Goal: Information Seeking & Learning: Learn about a topic

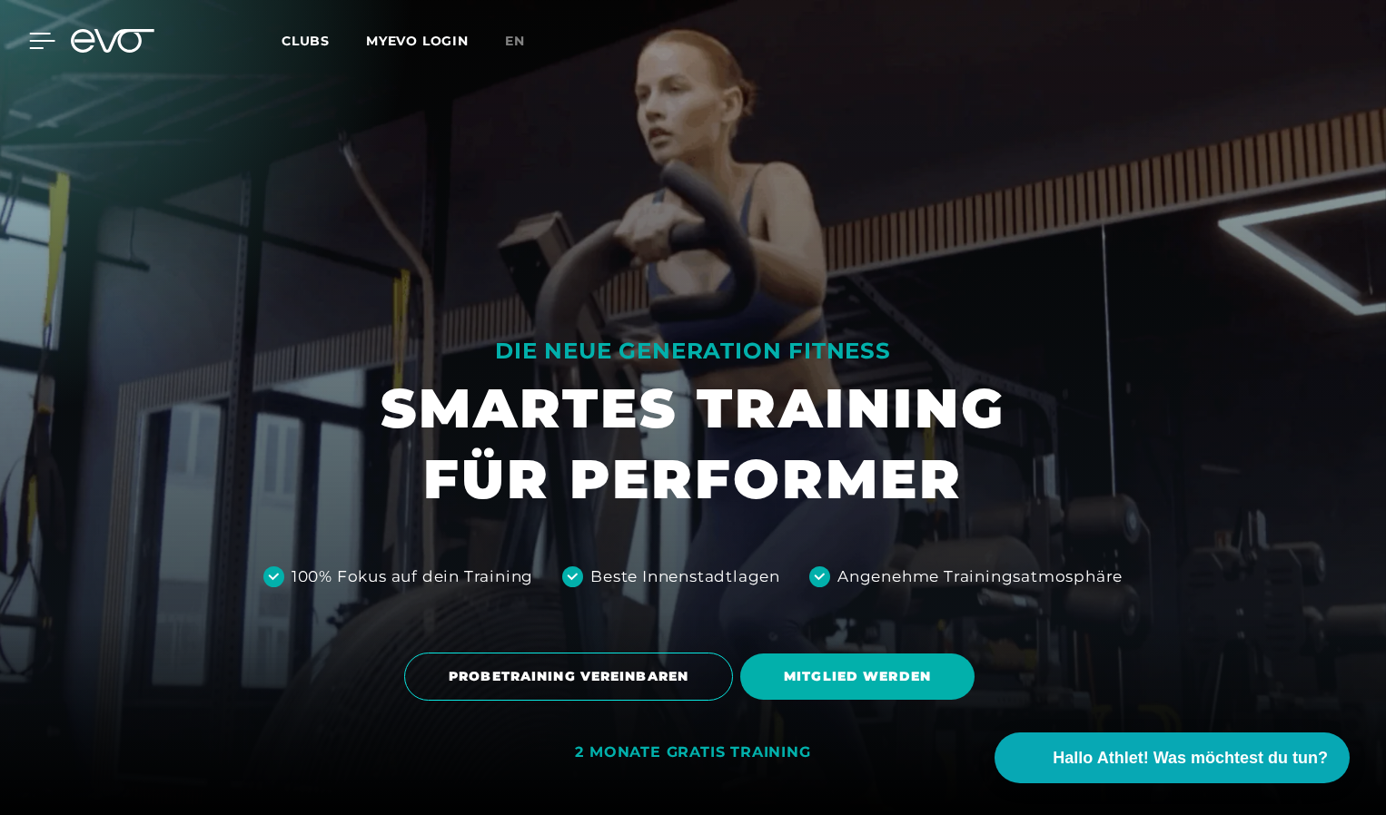
click at [46, 38] on icon at bounding box center [42, 41] width 26 height 16
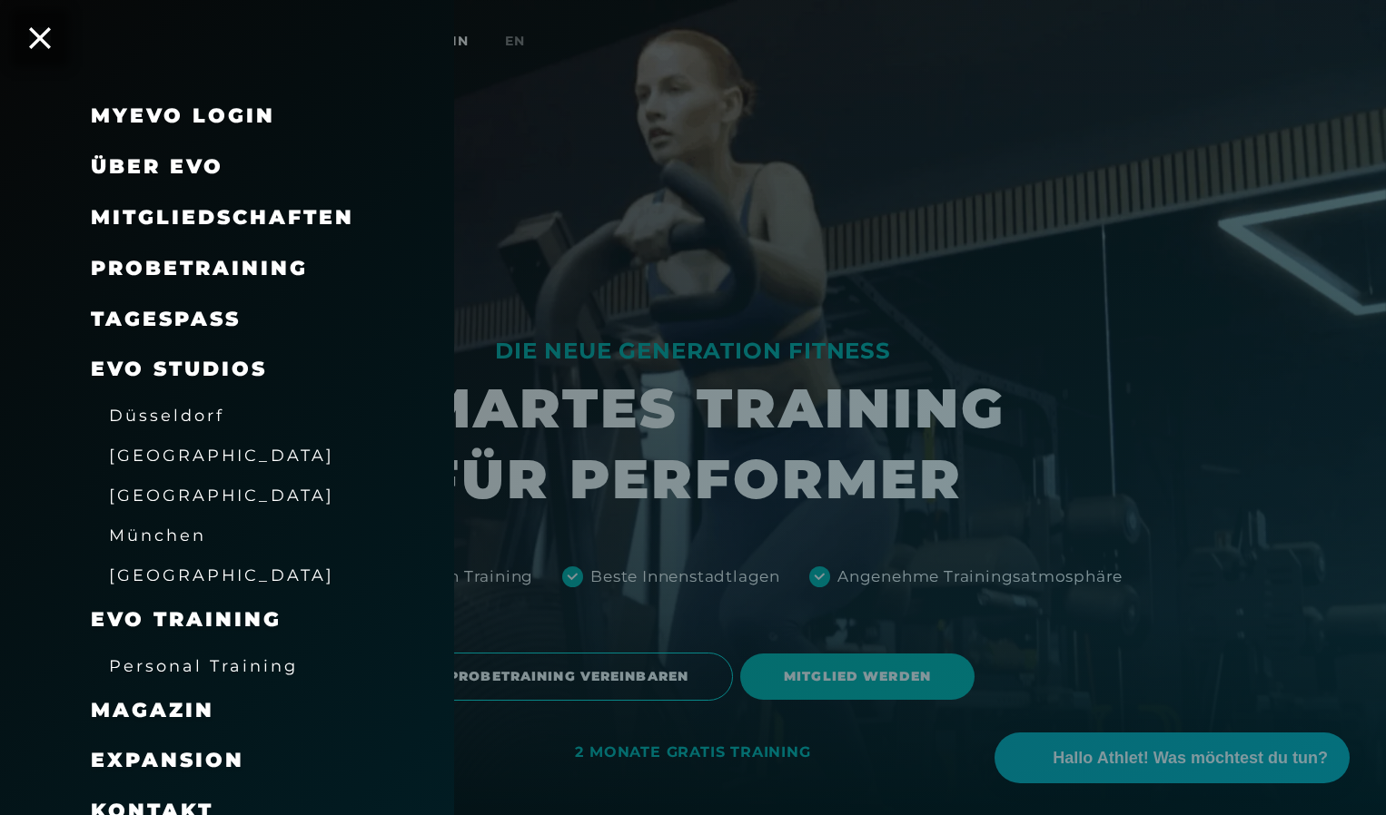
scroll to position [73, 0]
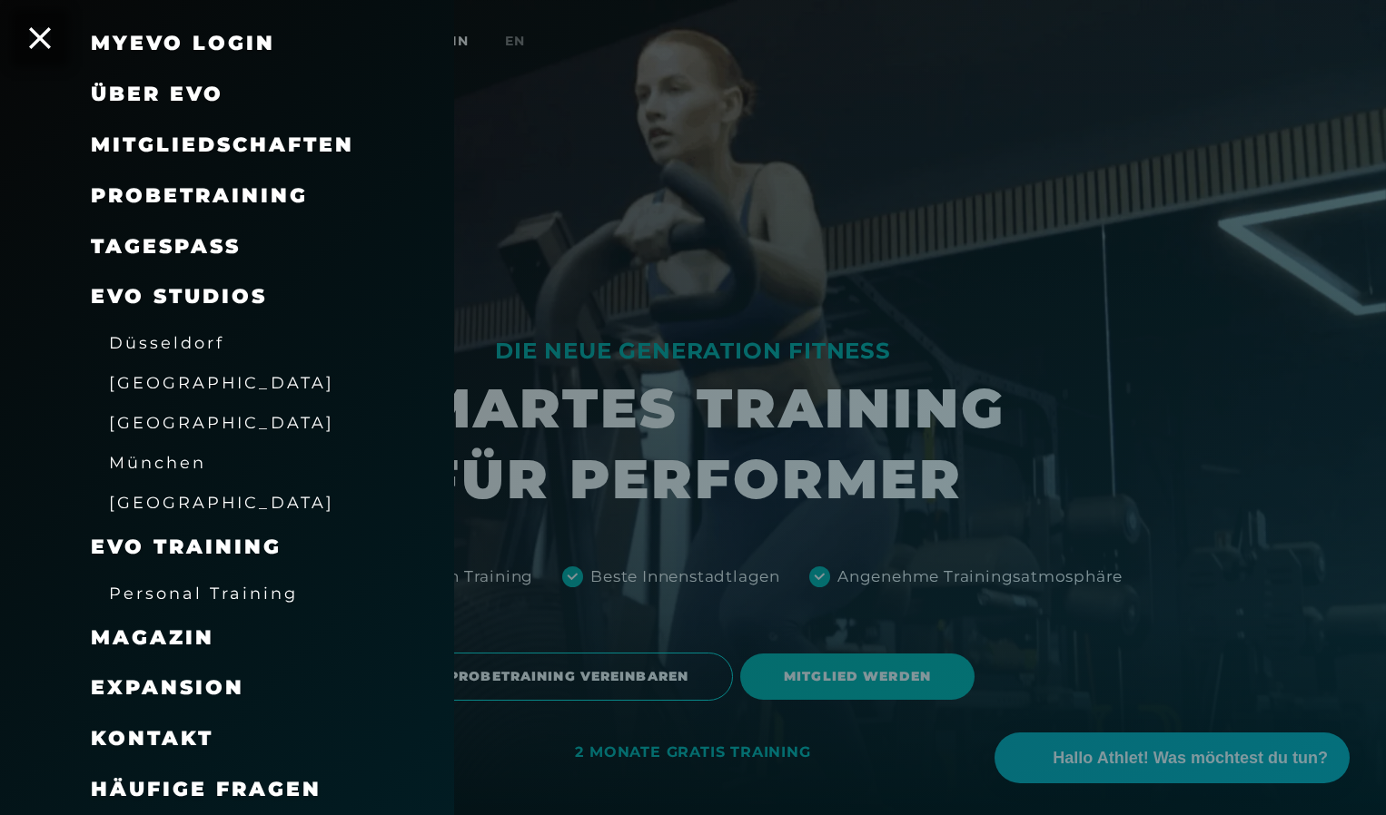
click at [161, 587] on span "Personal Training" at bounding box center [203, 593] width 189 height 19
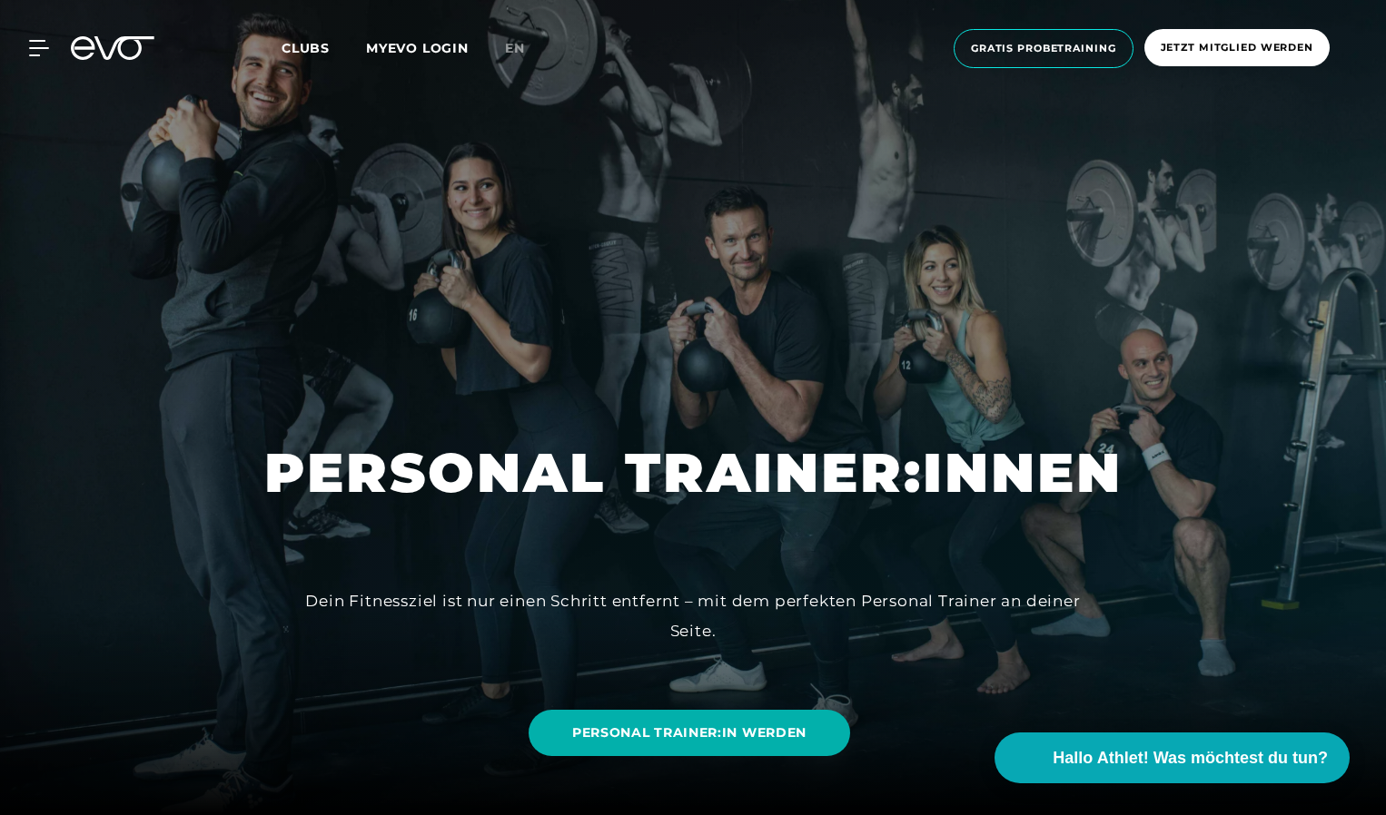
click at [118, 39] on icon at bounding box center [124, 48] width 60 height 24
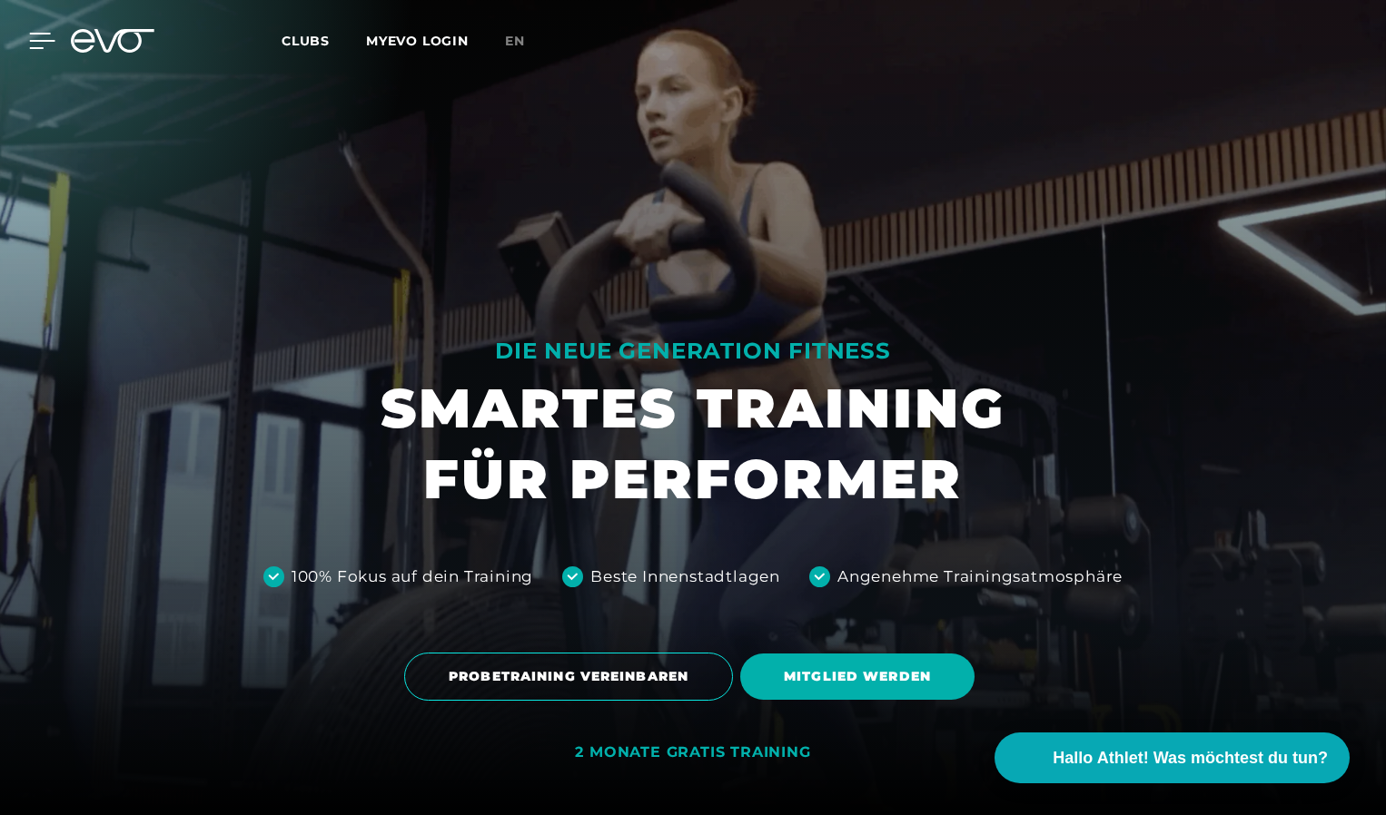
click at [40, 40] on icon at bounding box center [42, 41] width 25 height 15
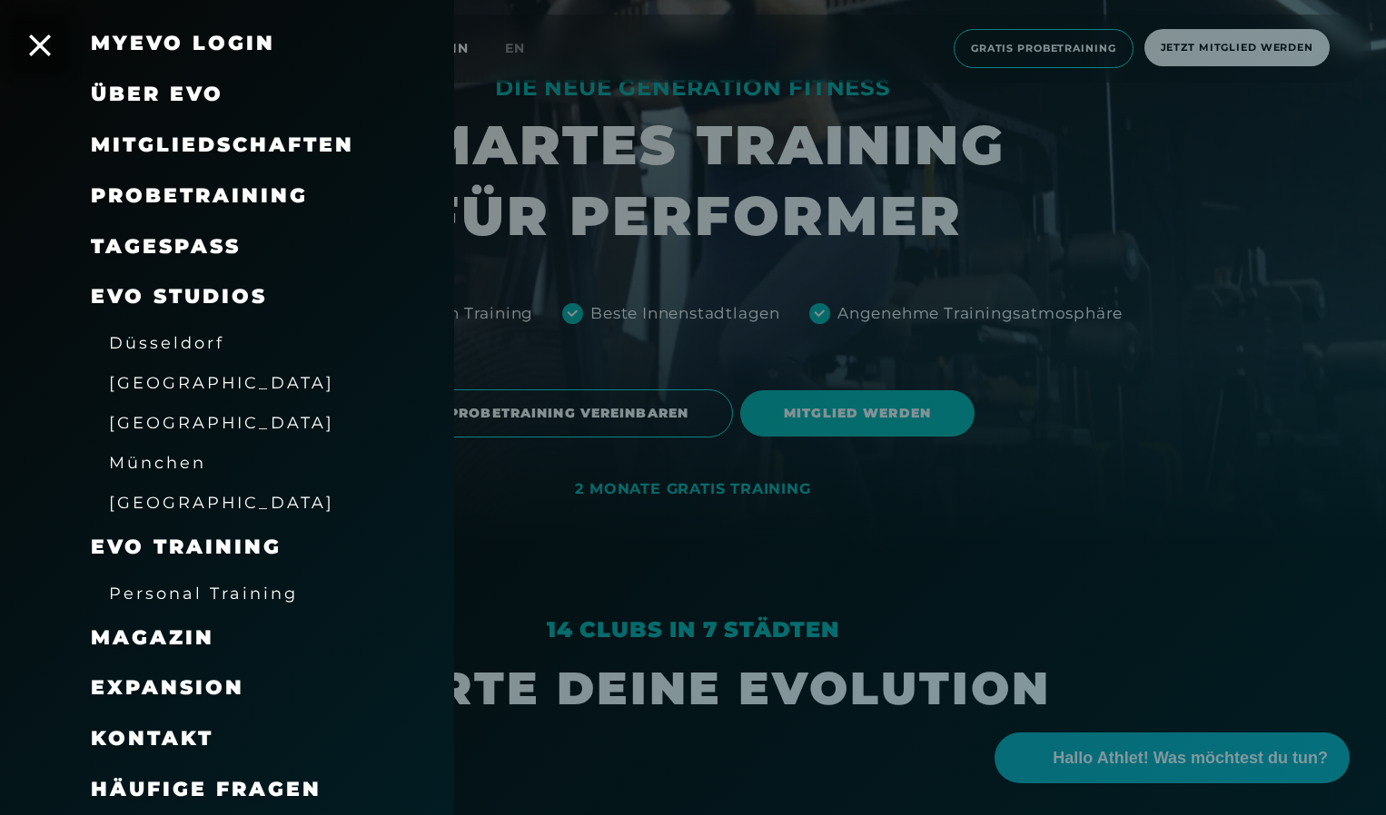
scroll to position [267, 0]
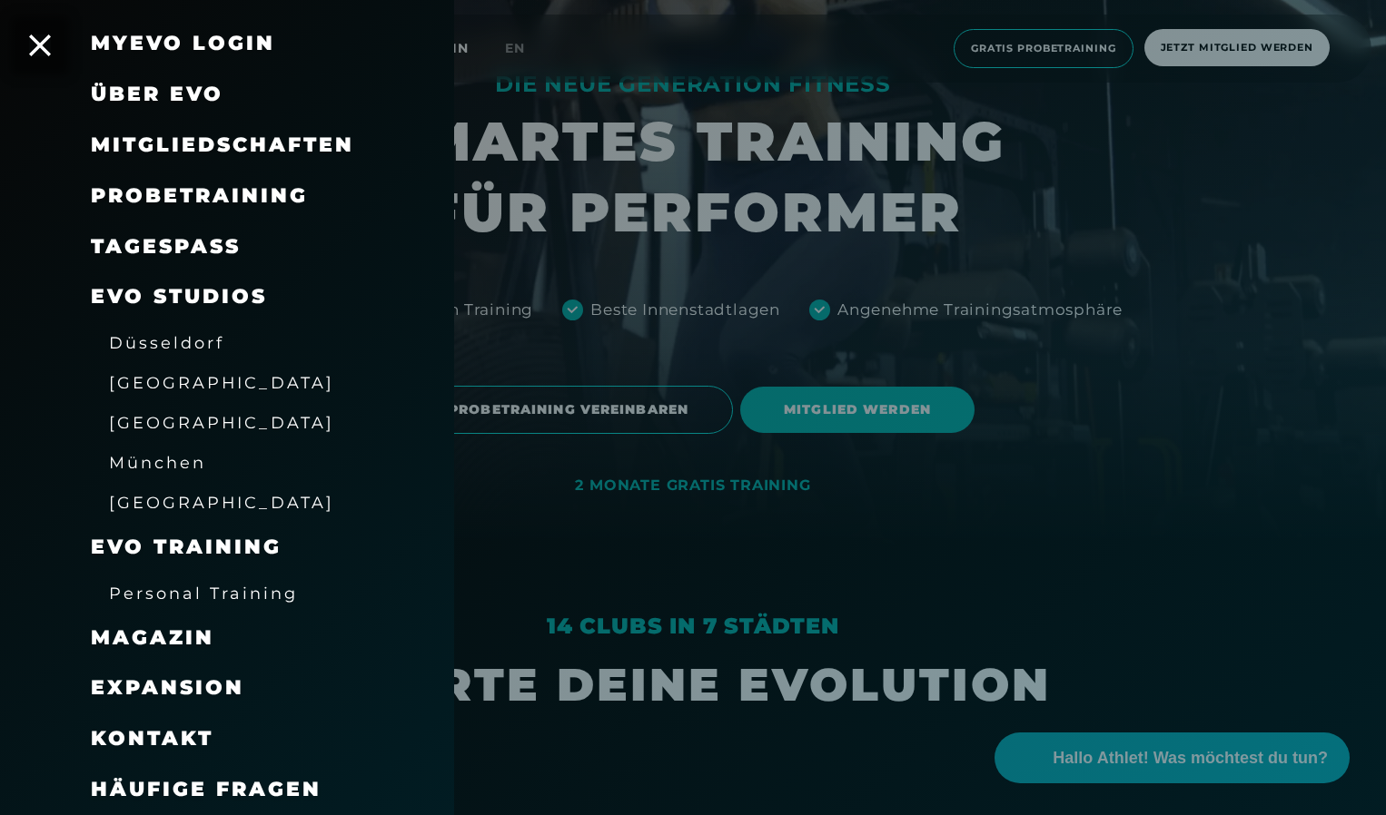
click at [174, 590] on span "Personal Training" at bounding box center [203, 593] width 189 height 19
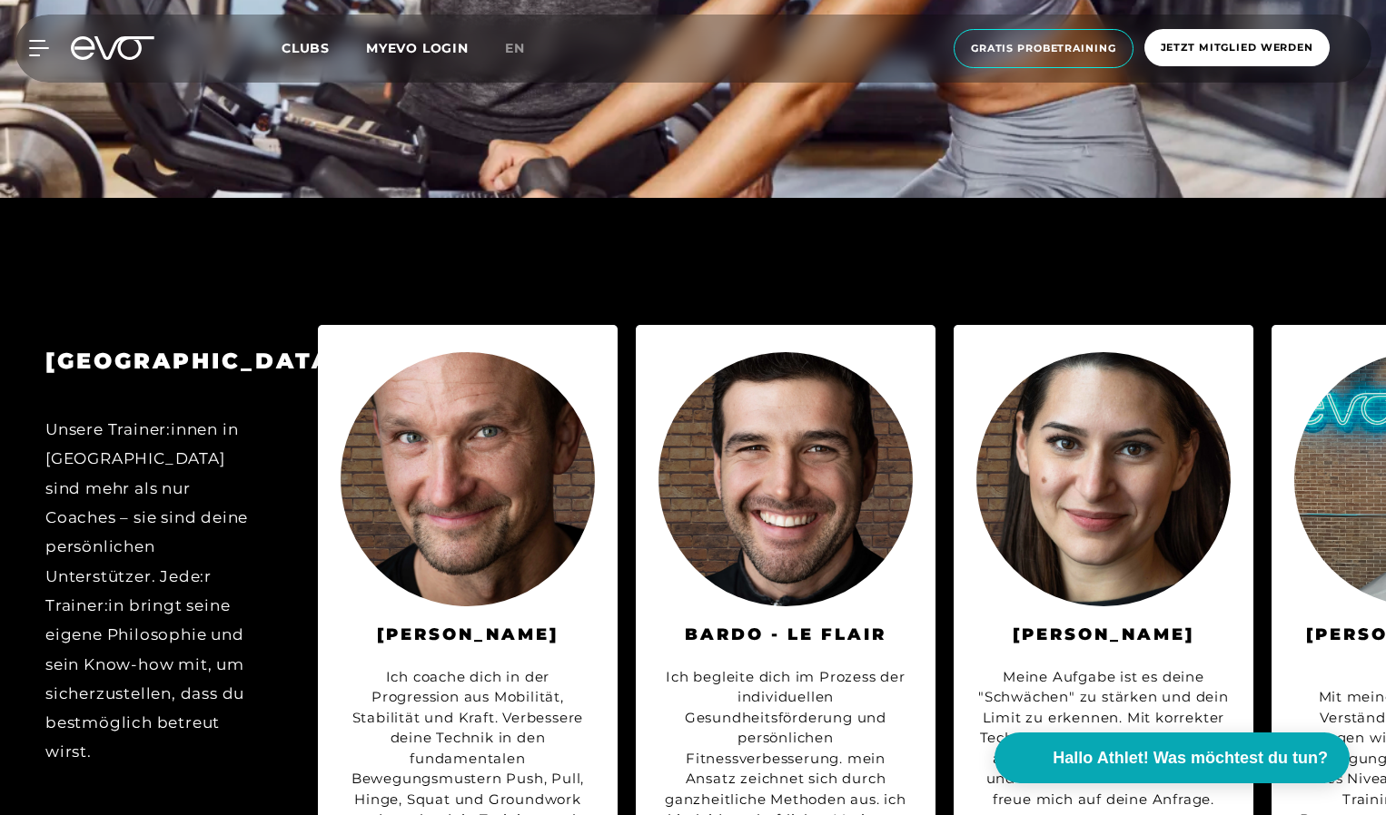
scroll to position [5347, 0]
